Goal: Task Accomplishment & Management: Use online tool/utility

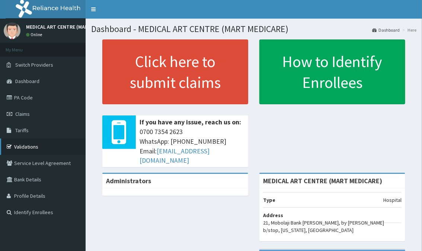
click at [45, 140] on link "Validations" at bounding box center [43, 147] width 86 height 16
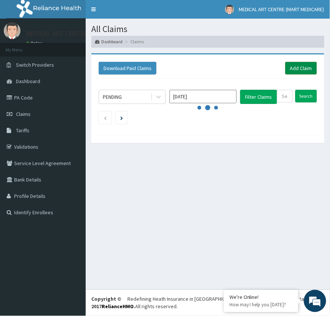
click at [295, 72] on link "Add Claim" at bounding box center [301, 68] width 32 height 13
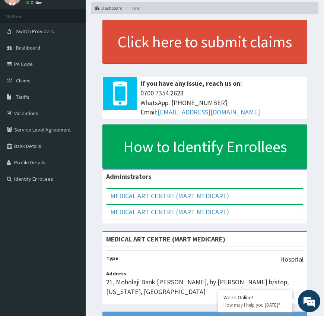
scroll to position [41, 0]
